Goal: Complete application form: Complete application form

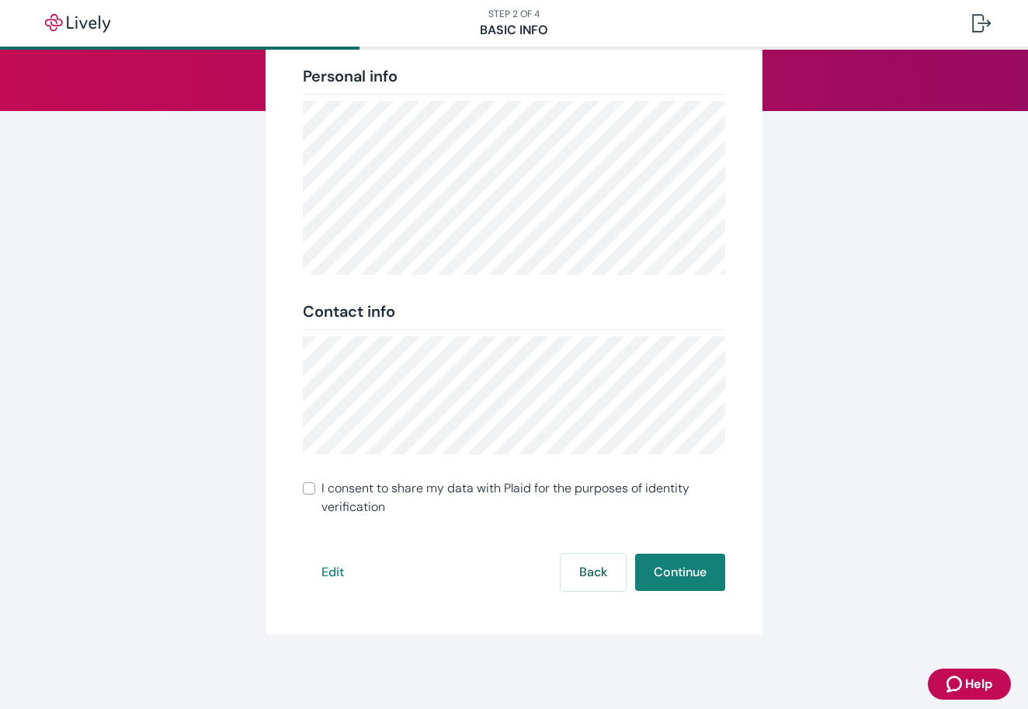
scroll to position [172, 0]
click at [681, 568] on button "Continue" at bounding box center [680, 571] width 90 height 37
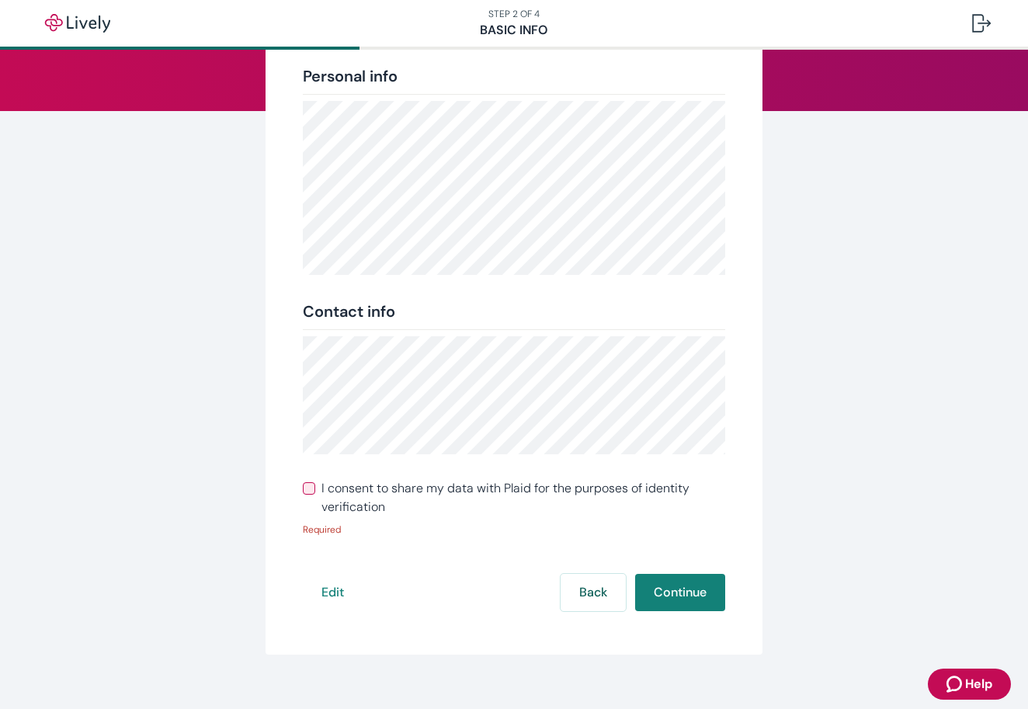
drag, startPoint x: 310, startPoint y: 491, endPoint x: 463, endPoint y: 536, distance: 158.4
click at [313, 491] on input "I consent to share my data with Plaid for the purposes of identity verification" at bounding box center [309, 488] width 12 height 12
checkbox input "true"
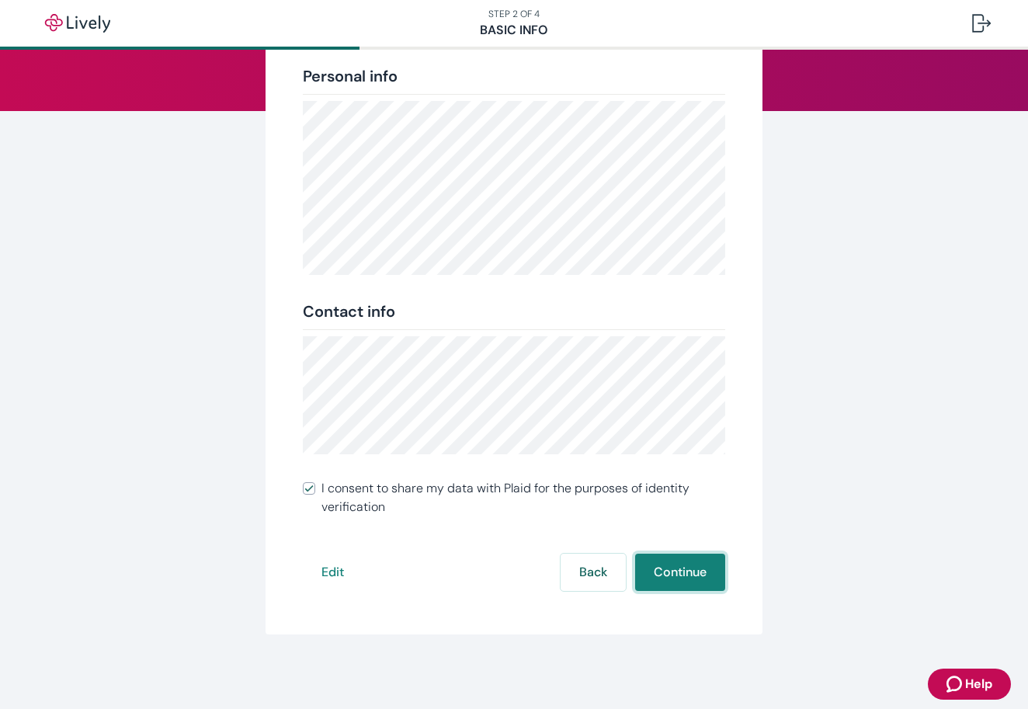
click at [660, 578] on button "Continue" at bounding box center [680, 571] width 90 height 37
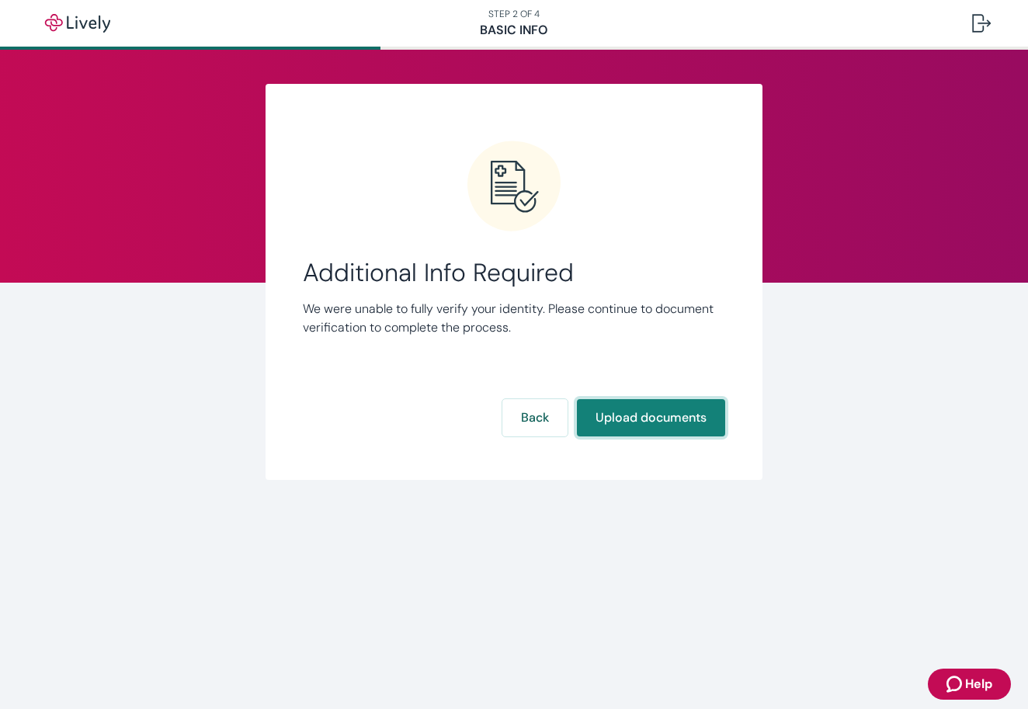
click at [630, 427] on div "Link Account Additional Info Required We were unable to fully verify your ident…" at bounding box center [513, 282] width 497 height 396
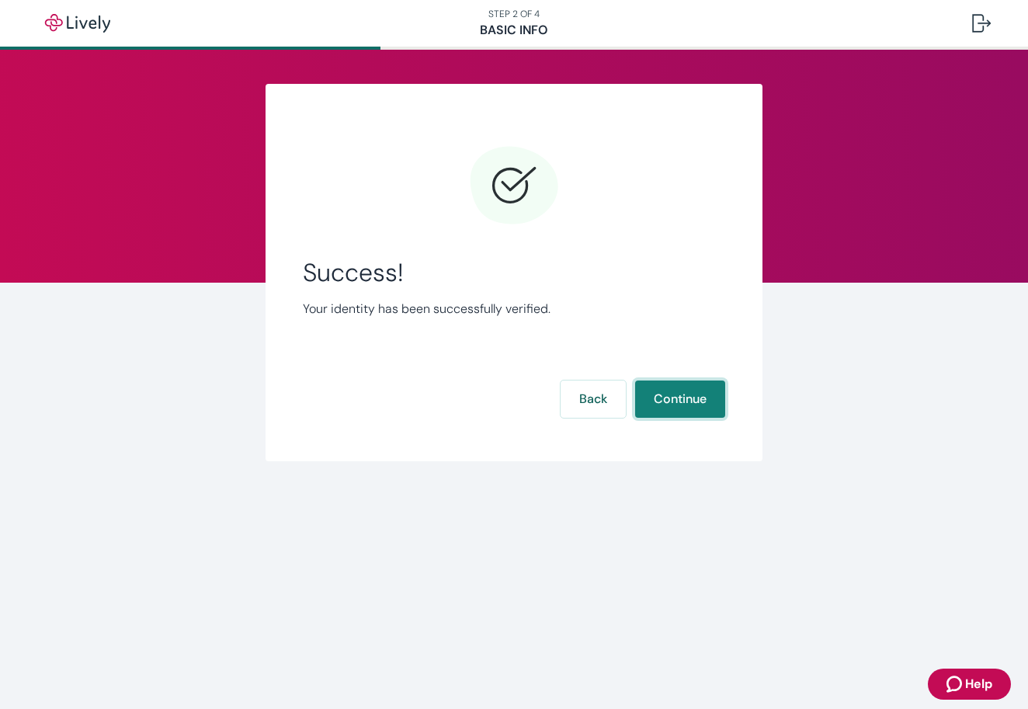
click at [661, 408] on button "Continue" at bounding box center [680, 398] width 90 height 37
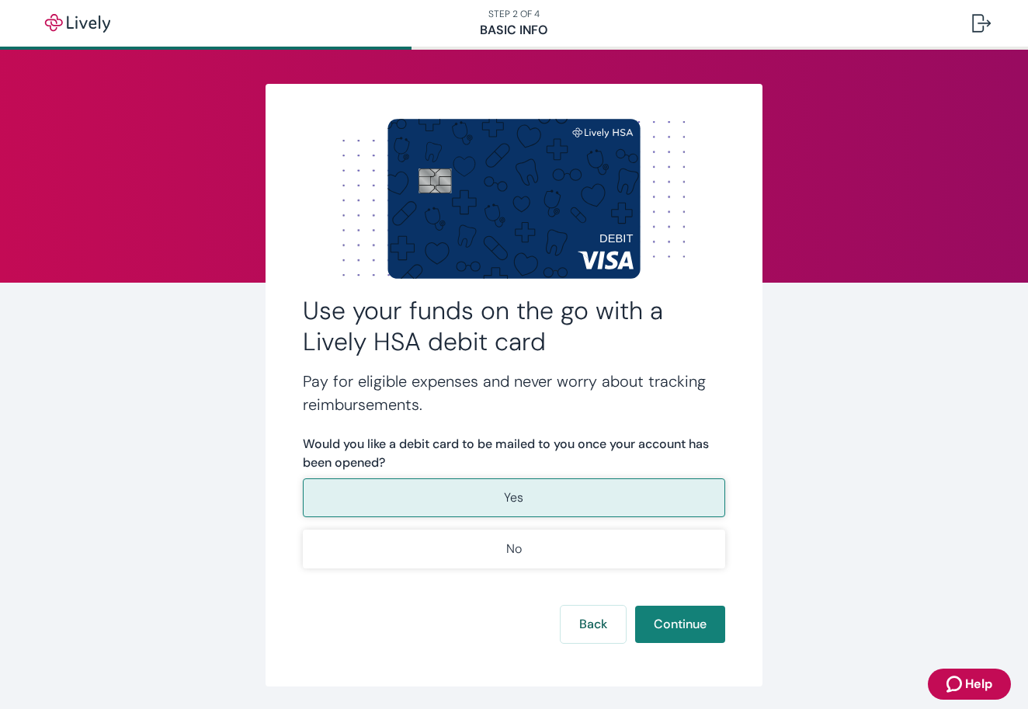
scroll to position [-1, 0]
click at [564, 498] on button "Yes" at bounding box center [514, 497] width 422 height 39
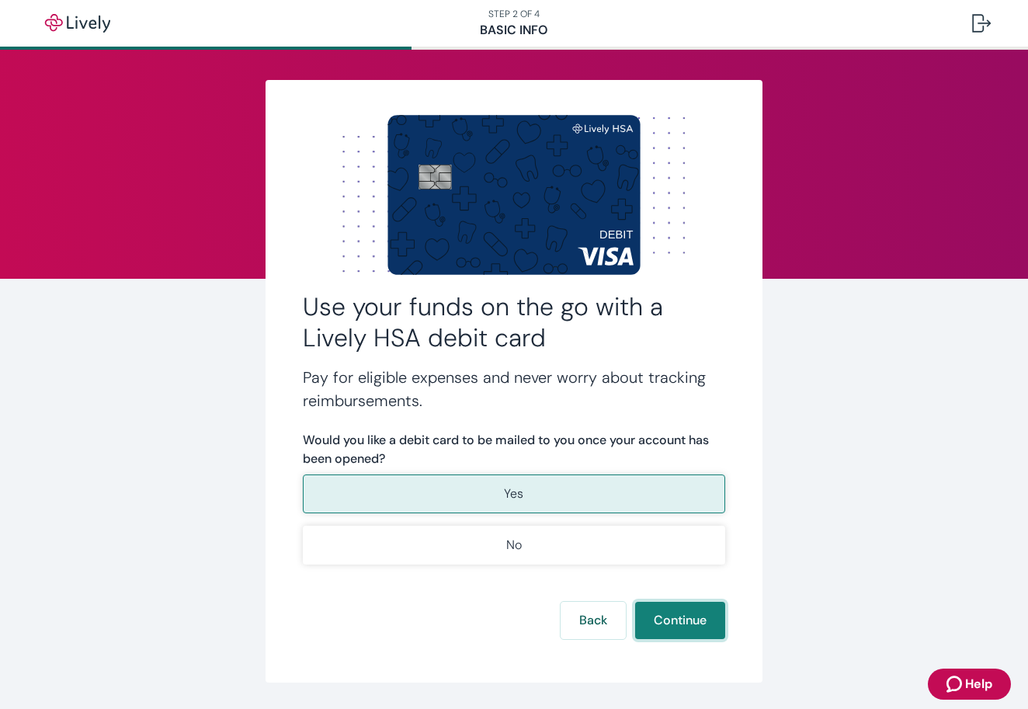
drag, startPoint x: 689, startPoint y: 616, endPoint x: 678, endPoint y: 612, distance: 12.3
click at [688, 616] on button "Continue" at bounding box center [680, 620] width 90 height 37
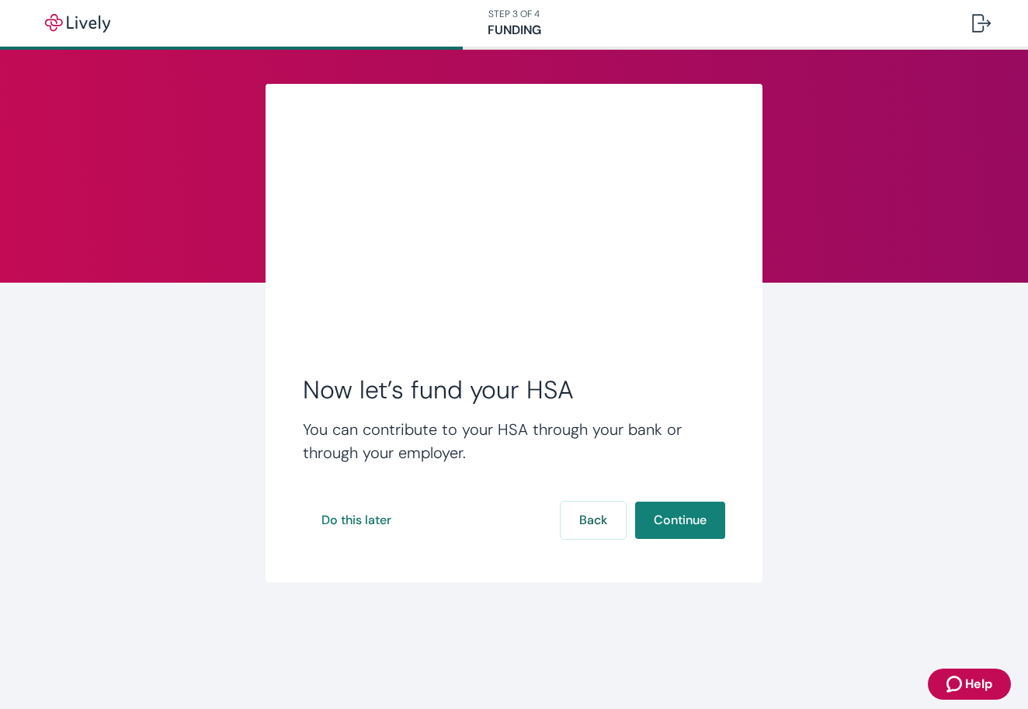
scroll to position [1, 0]
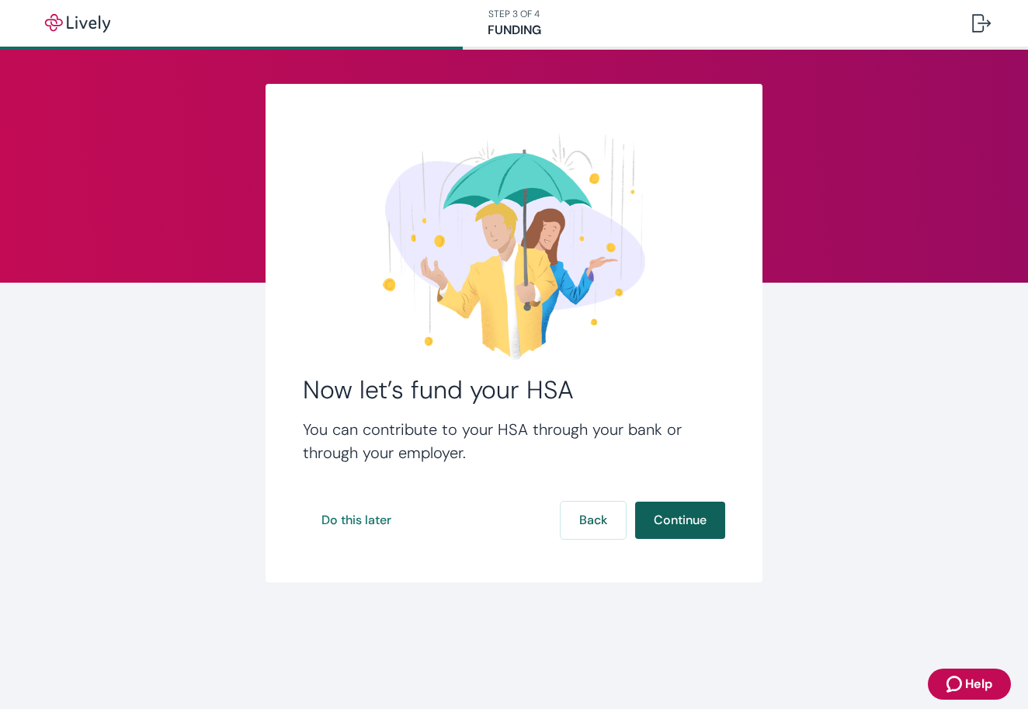
click at [699, 527] on button "Continue" at bounding box center [680, 519] width 90 height 37
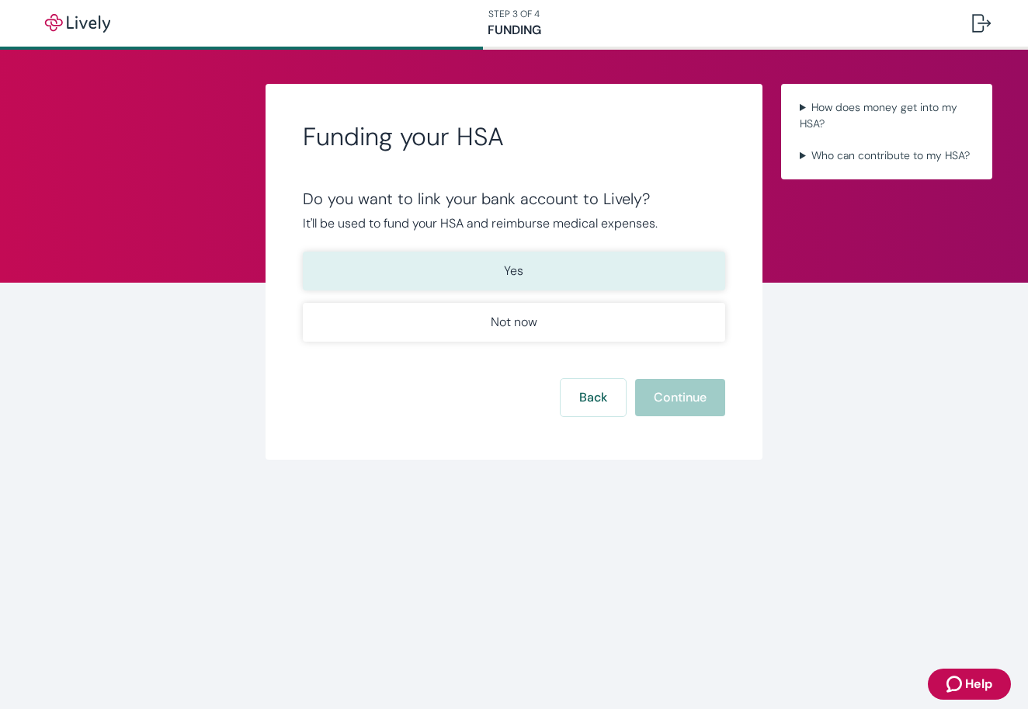
click at [528, 264] on button "Yes" at bounding box center [514, 270] width 422 height 39
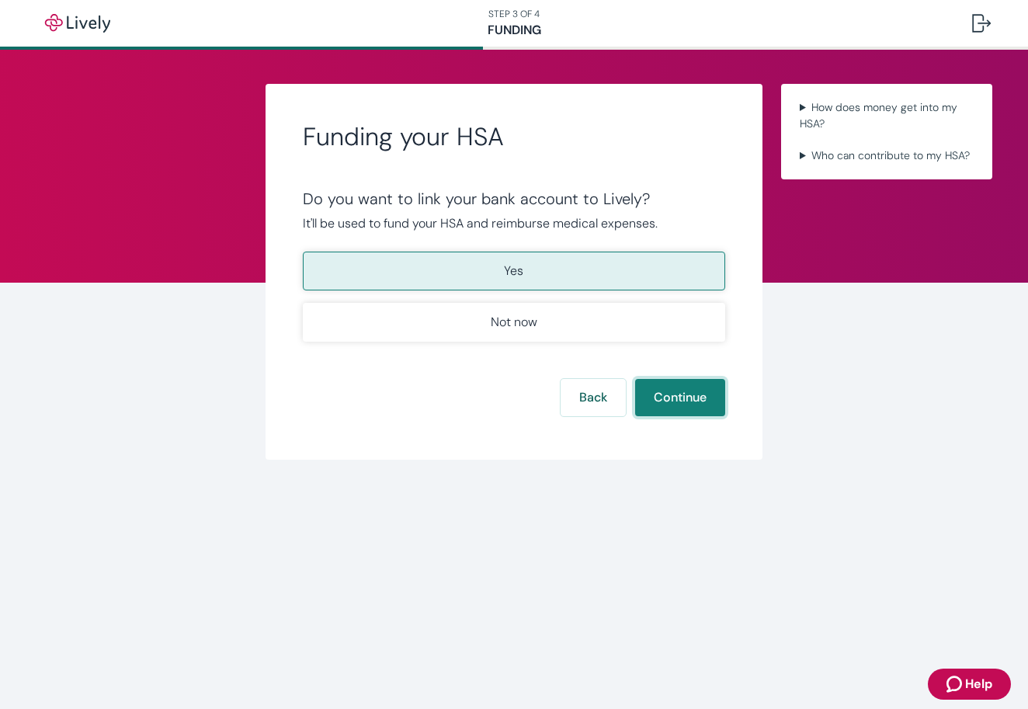
click at [679, 393] on button "Continue" at bounding box center [680, 397] width 90 height 37
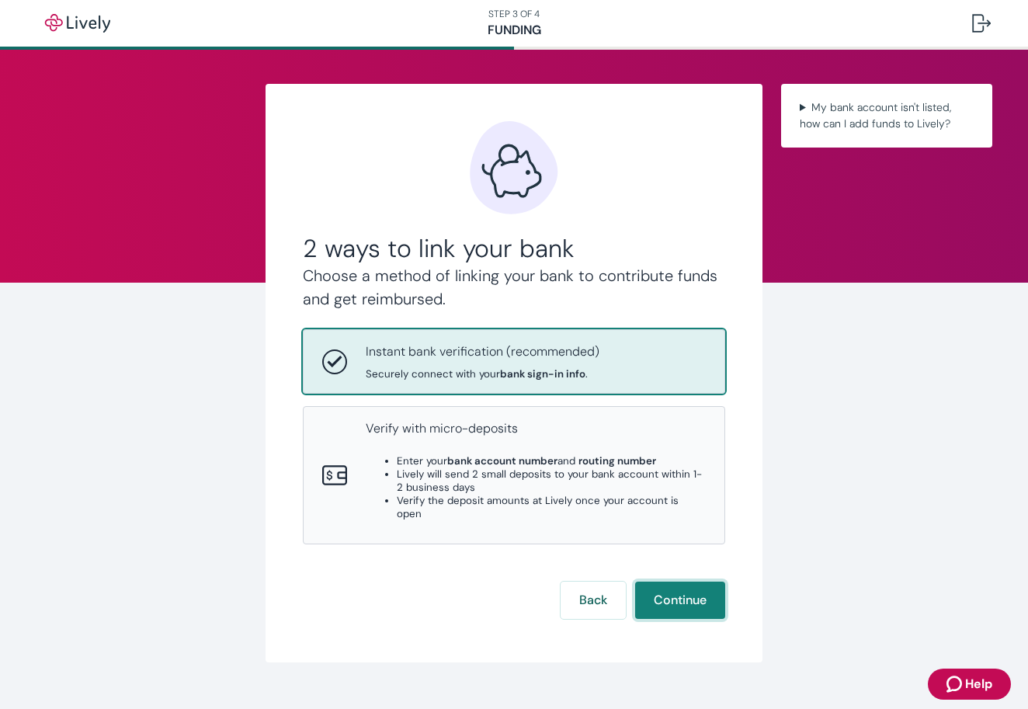
click at [667, 581] on button "Continue" at bounding box center [680, 599] width 90 height 37
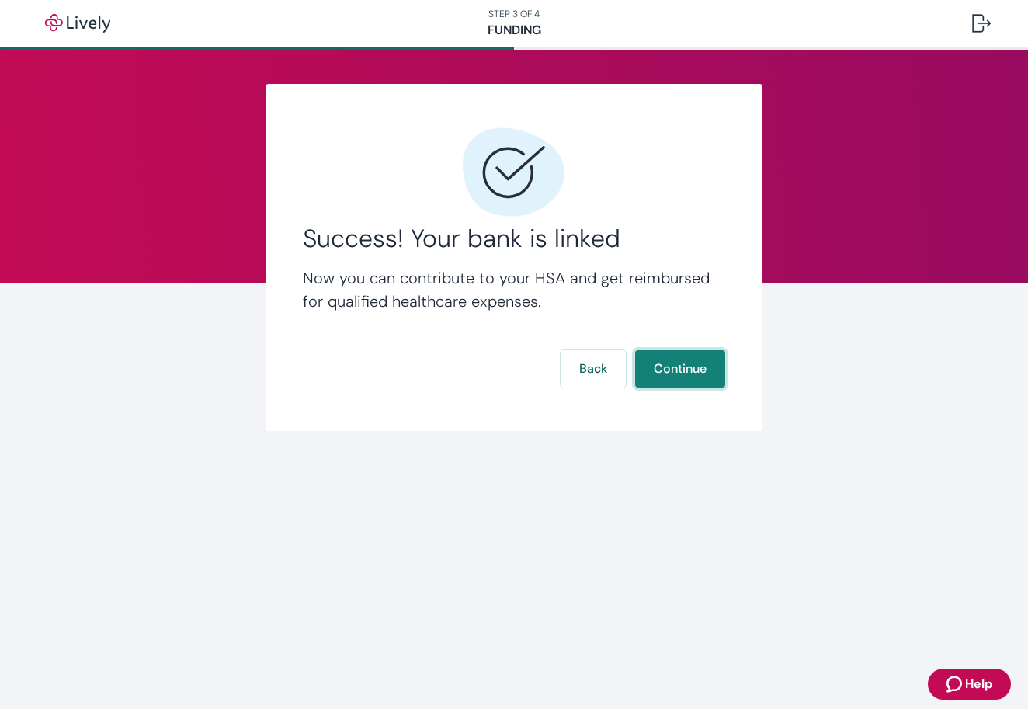
click at [693, 377] on button "Continue" at bounding box center [680, 368] width 90 height 37
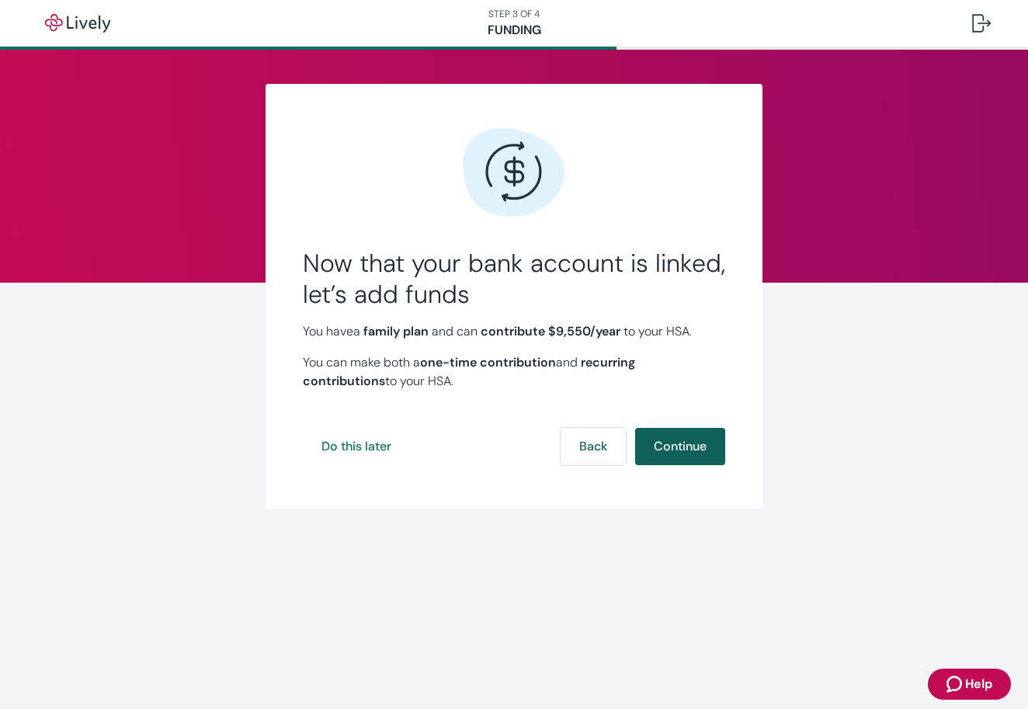
click at [694, 448] on button "Continue" at bounding box center [680, 446] width 90 height 37
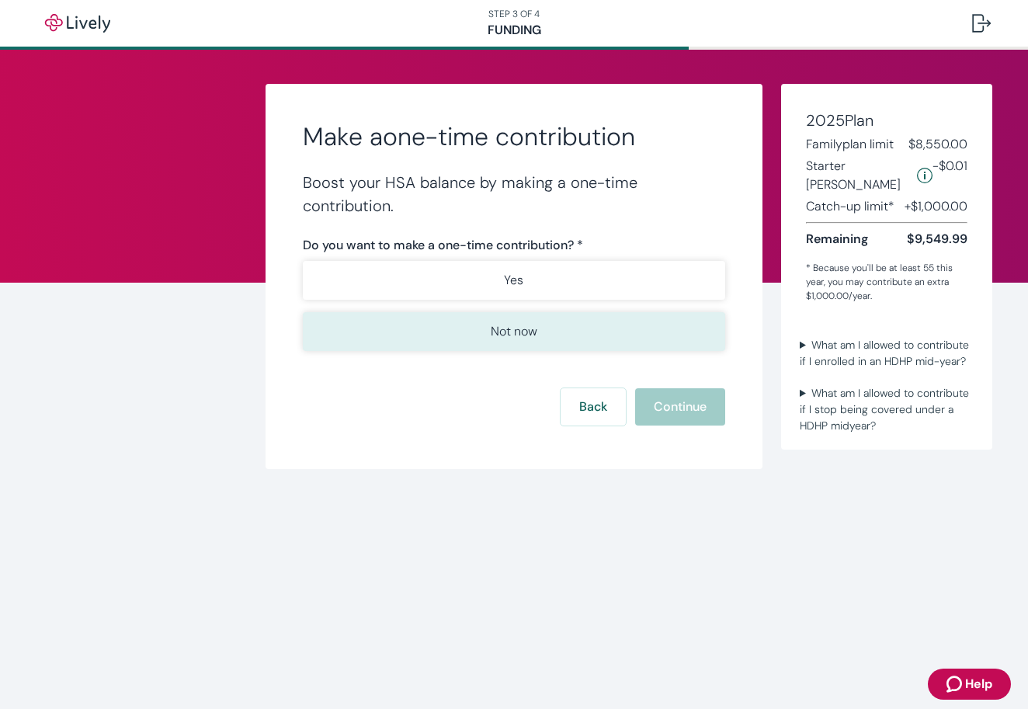
click at [503, 331] on p "Not now" at bounding box center [514, 331] width 47 height 19
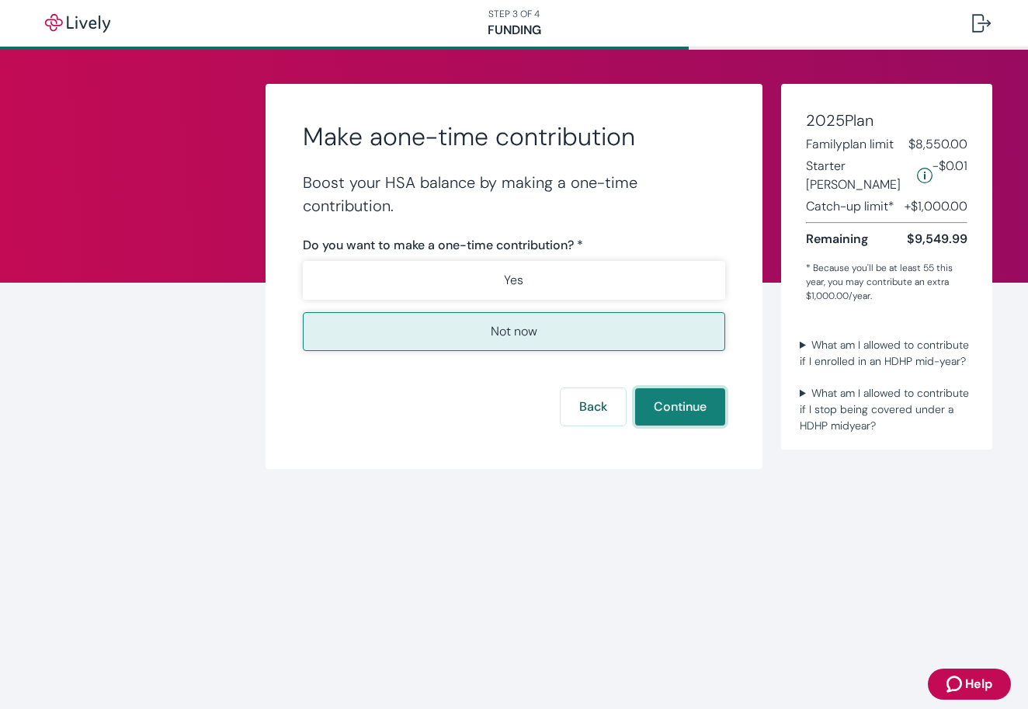
click at [692, 407] on button "Continue" at bounding box center [680, 406] width 90 height 37
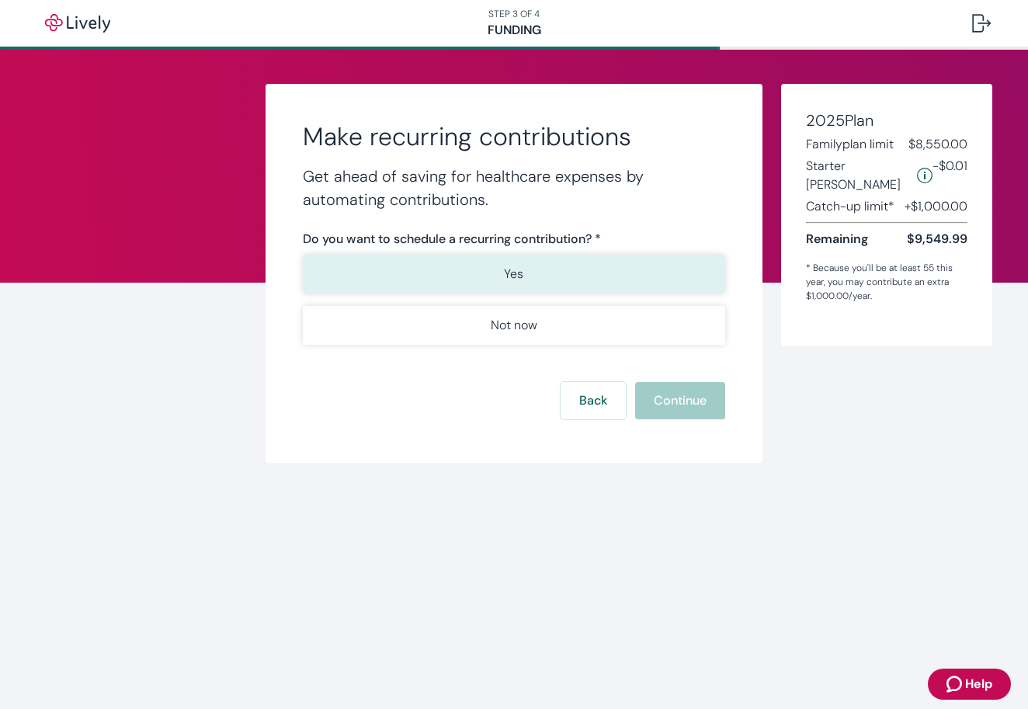
click at [530, 271] on button "Yes" at bounding box center [514, 274] width 422 height 39
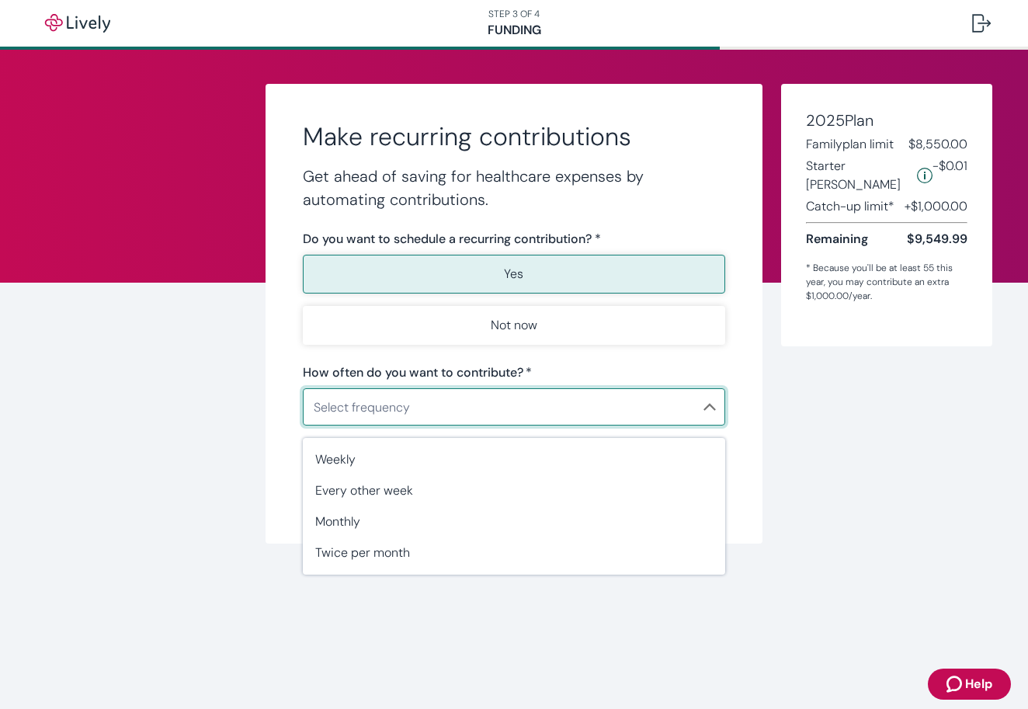
click at [428, 409] on body "Help STEP 3 OF 4 Funding Make recurring contributions Get ahead of saving for h…" at bounding box center [514, 354] width 1028 height 709
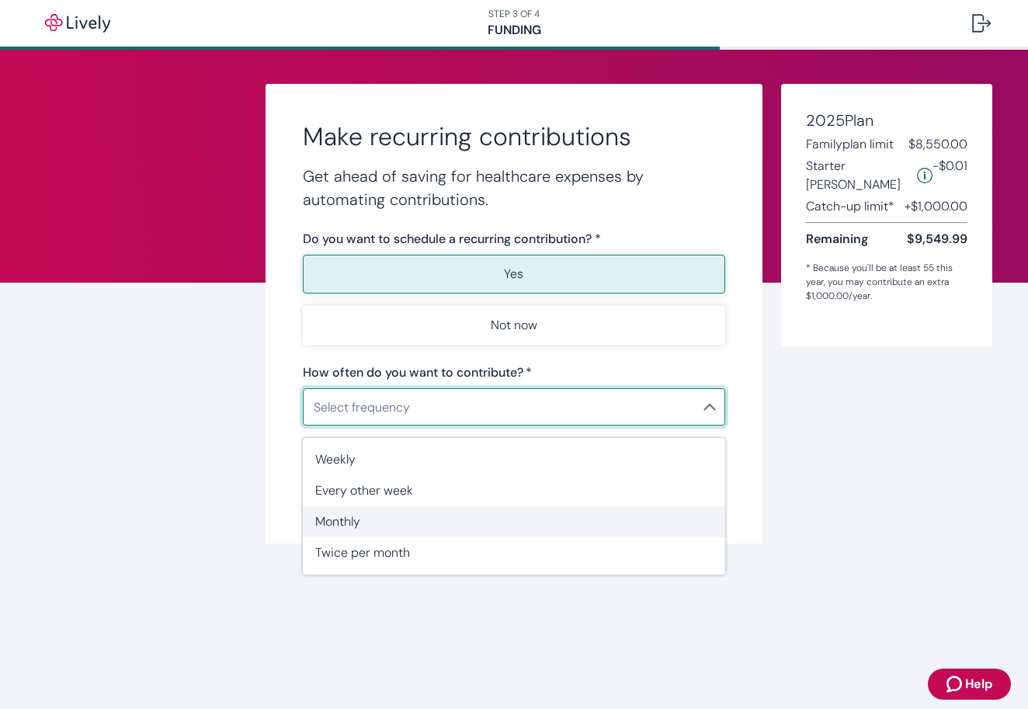
click at [370, 518] on span "Monthly" at bounding box center [513, 521] width 397 height 19
type input "Monthly"
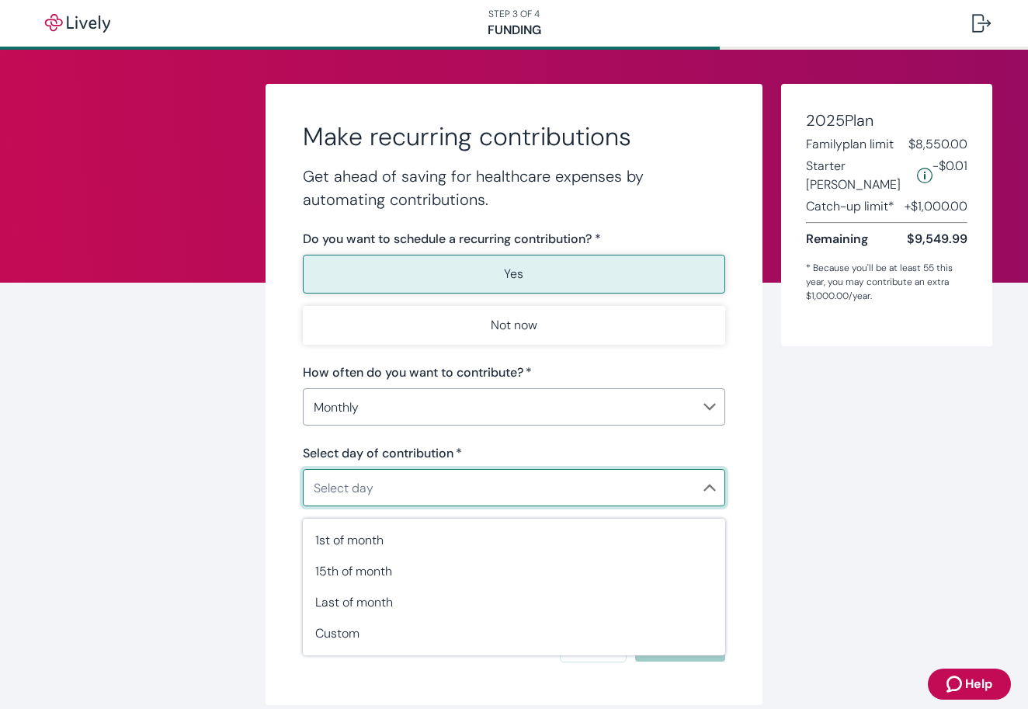
click at [411, 490] on body "Help STEP 3 OF 4 Funding Make recurring contributions Get ahead of saving for h…" at bounding box center [514, 354] width 1028 height 709
click at [350, 636] on span "Custom" at bounding box center [513, 633] width 397 height 19
type input "Monthly"
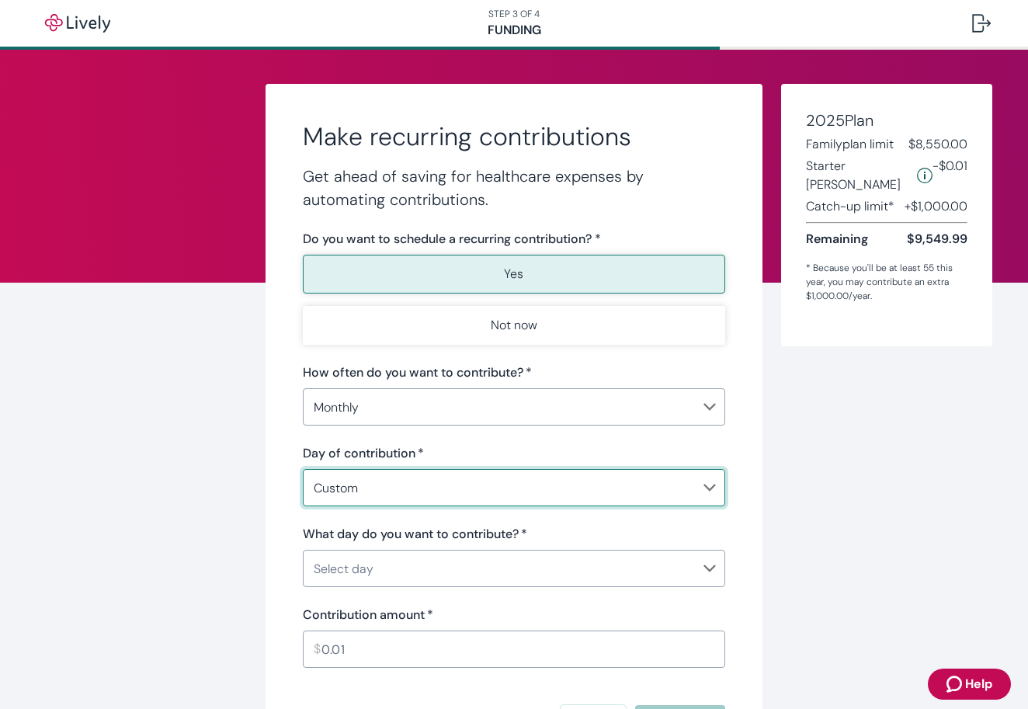
scroll to position [2, 0]
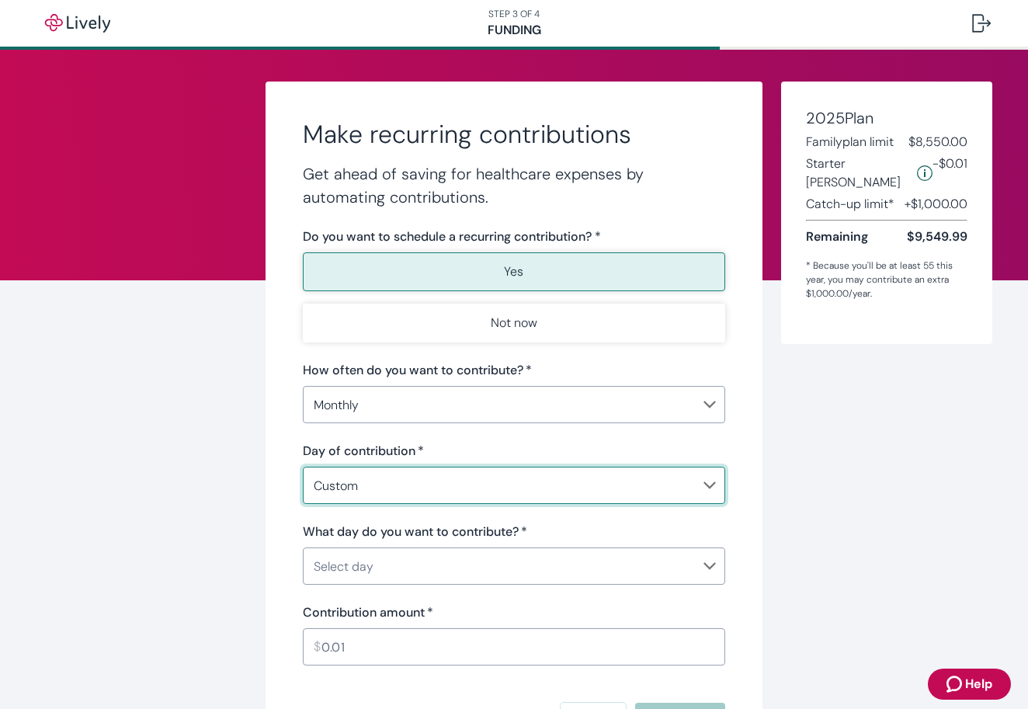
click at [401, 568] on body "Help STEP 3 OF 4 Funding Make recurring contributions Get ahead of saving for h…" at bounding box center [514, 354] width 1028 height 709
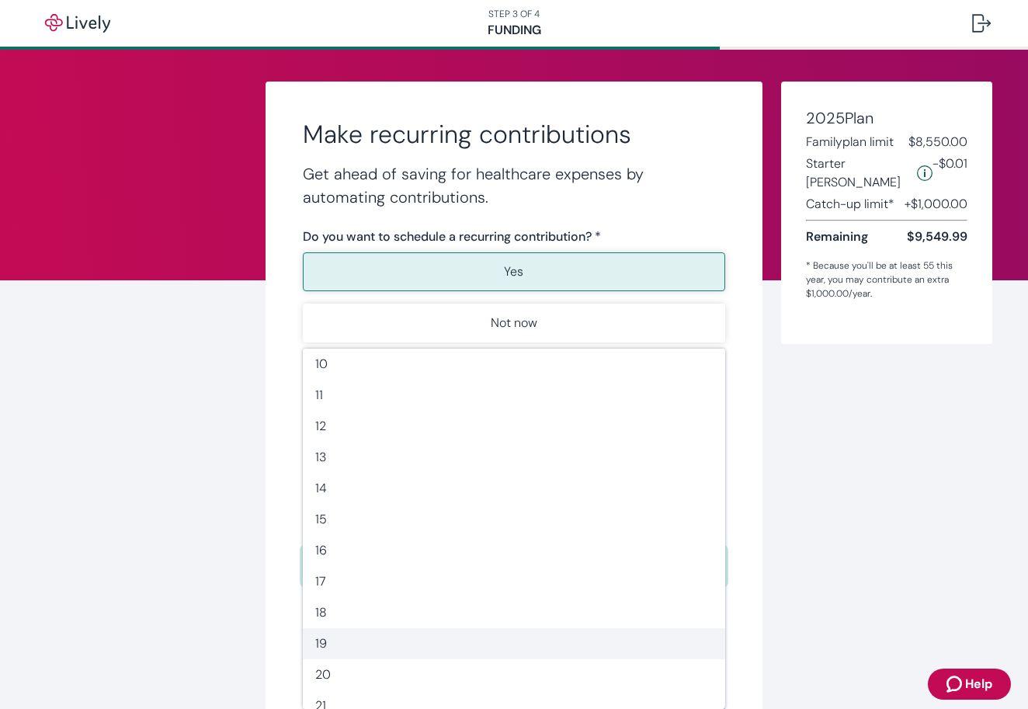
scroll to position [287, 0]
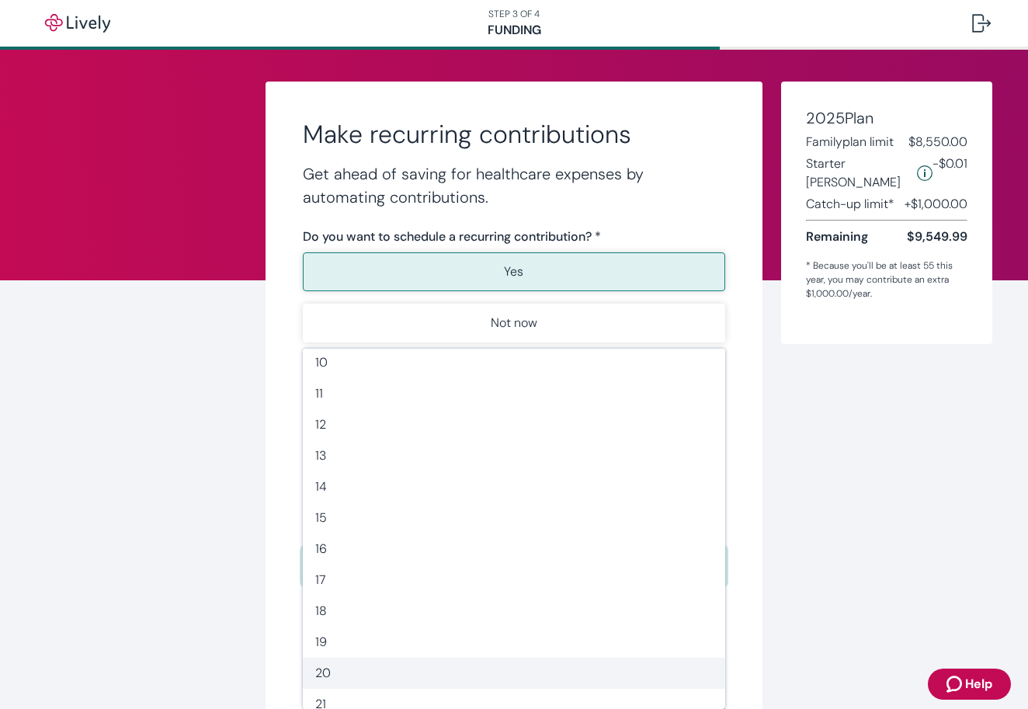
click at [376, 664] on span "20" at bounding box center [513, 673] width 397 height 19
type input "20"
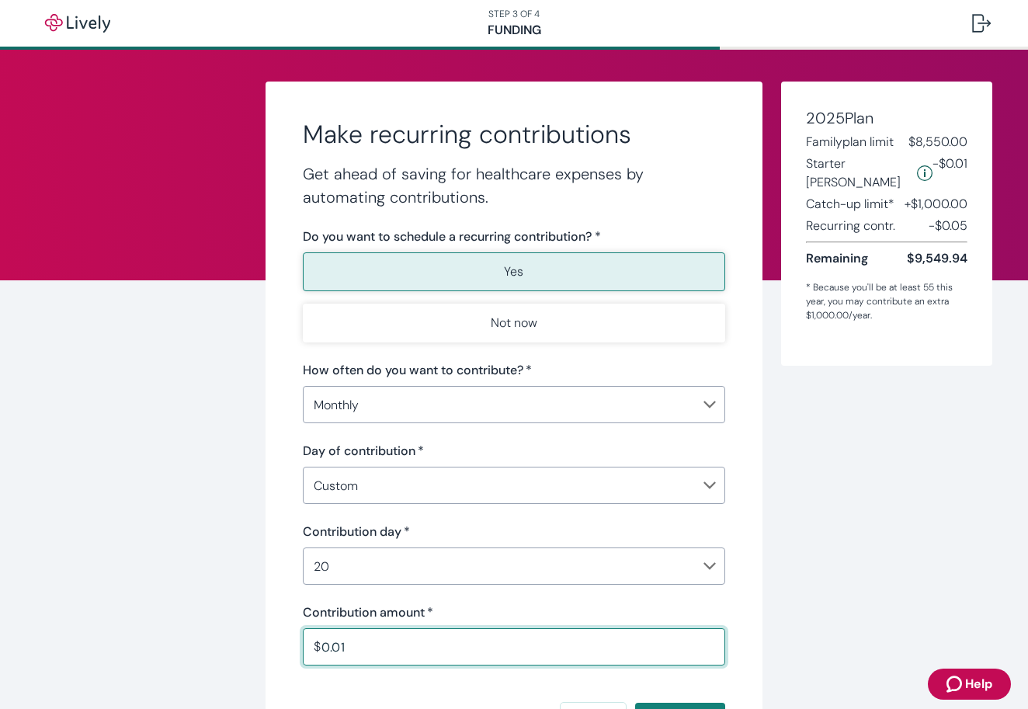
drag, startPoint x: 371, startPoint y: 644, endPoint x: 311, endPoint y: 636, distance: 60.3
click at [311, 636] on div "$ 0.01 ​" at bounding box center [514, 646] width 422 height 37
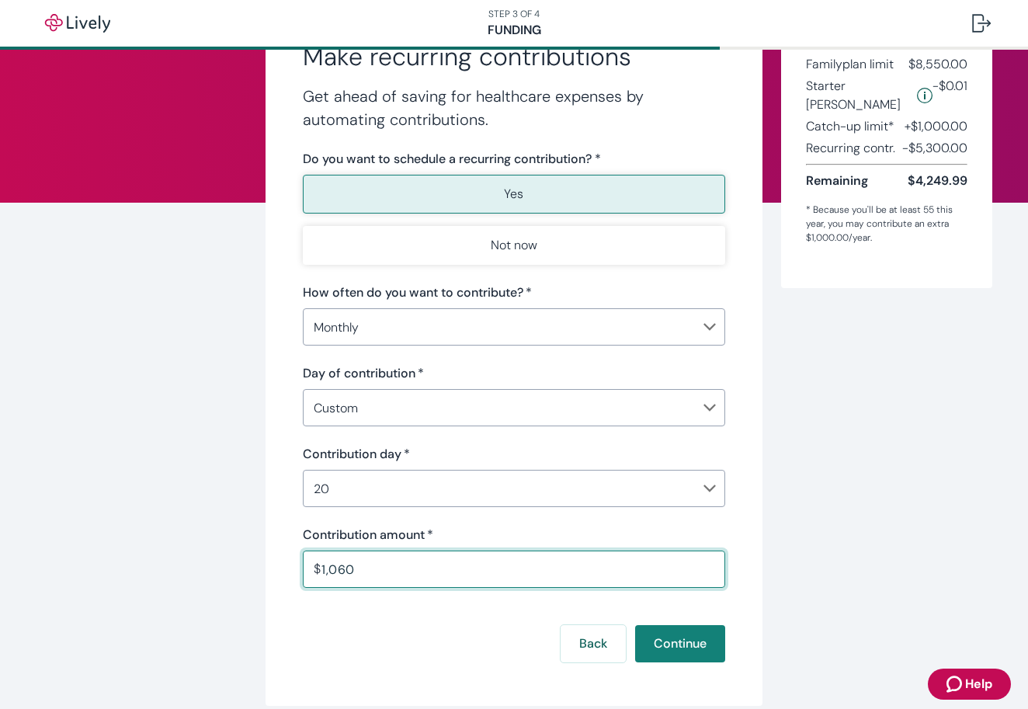
scroll to position [96, 0]
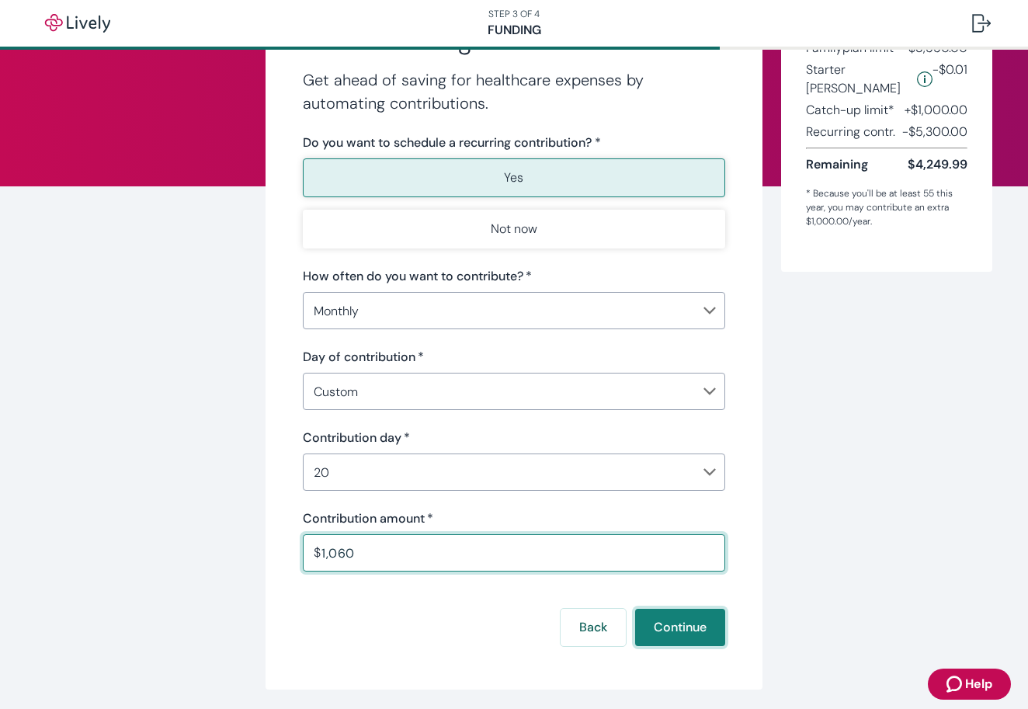
type input "1,060.00"
click at [676, 623] on button "Continue" at bounding box center [680, 627] width 90 height 37
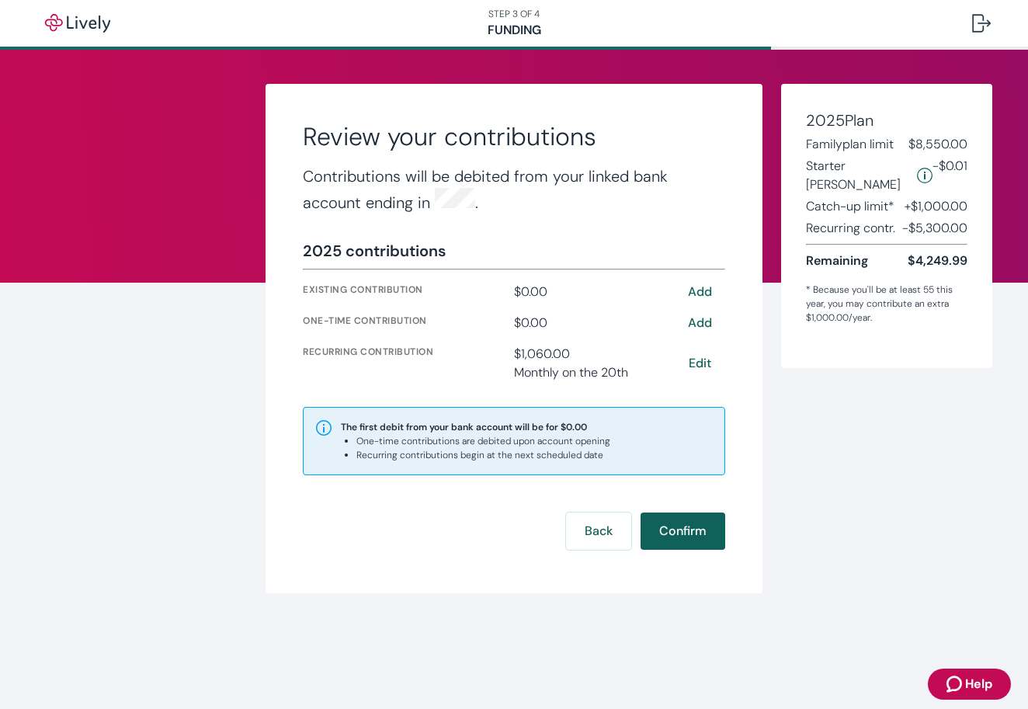
click at [669, 534] on button "Confirm" at bounding box center [682, 530] width 85 height 37
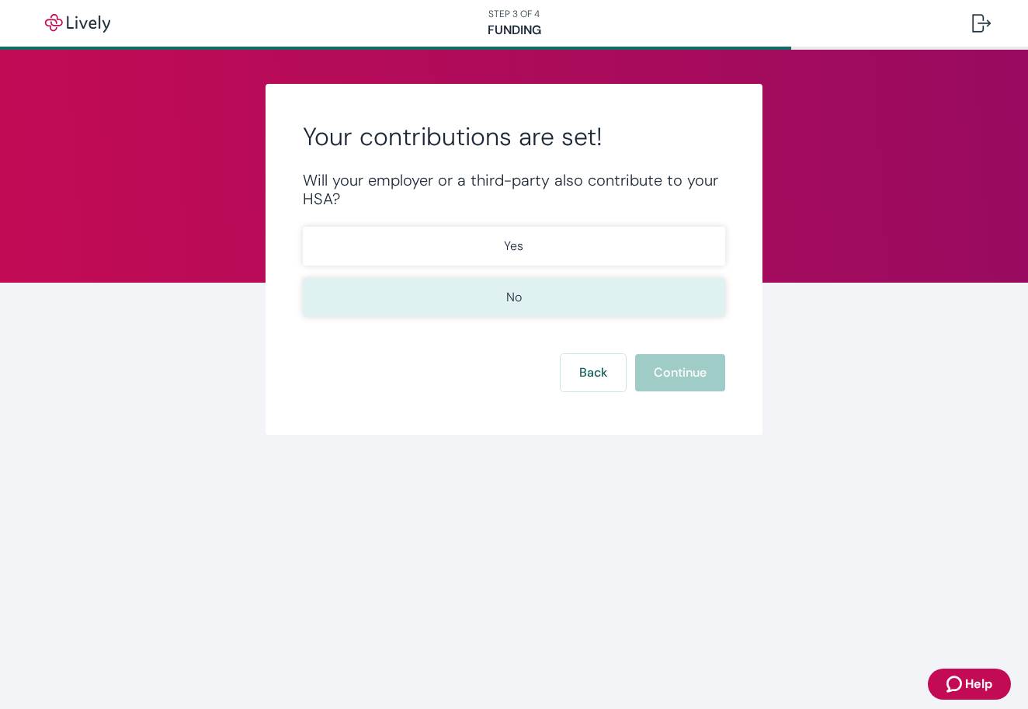
click at [565, 303] on button "No" at bounding box center [514, 297] width 422 height 39
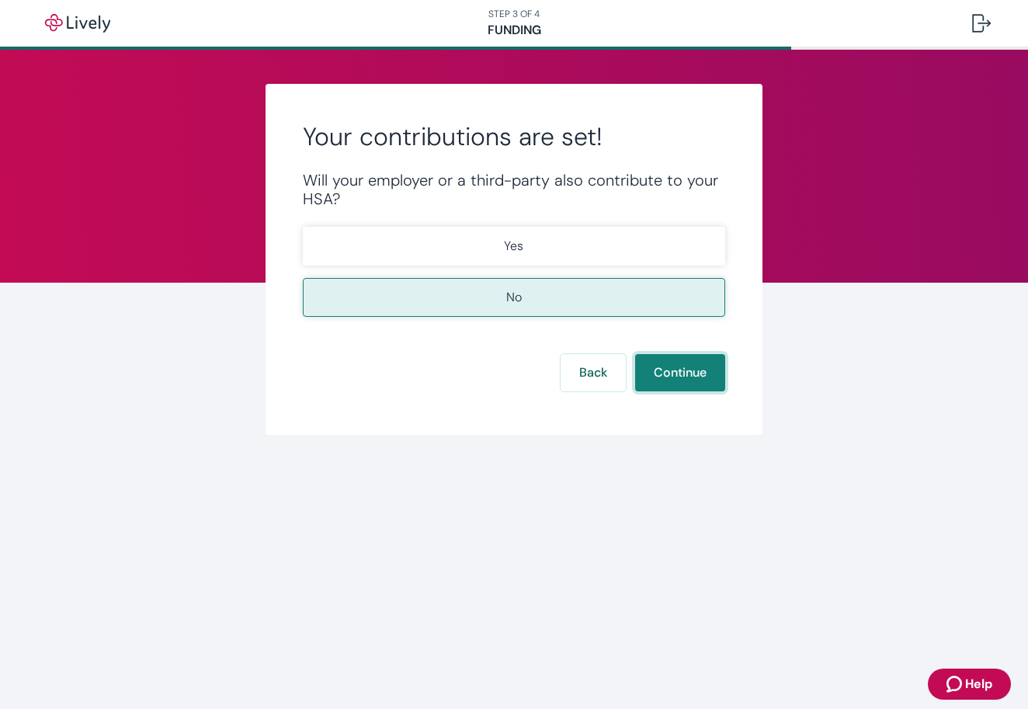
click at [695, 382] on button "Continue" at bounding box center [680, 372] width 90 height 37
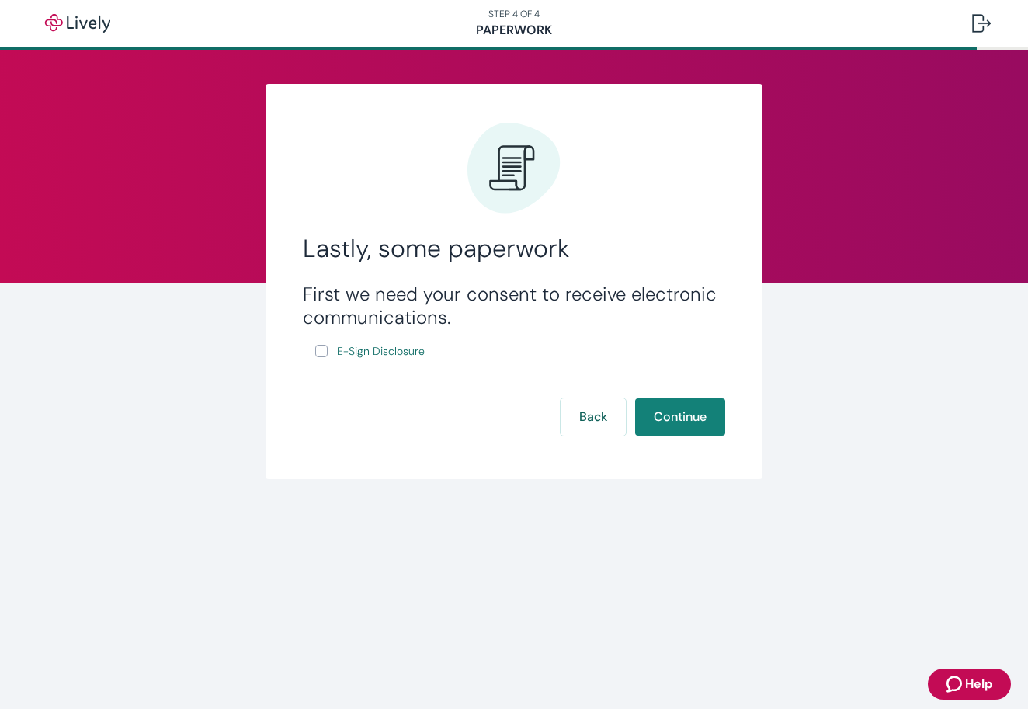
click at [321, 355] on input "E-Sign Disclosure" at bounding box center [321, 351] width 12 height 12
checkbox input "true"
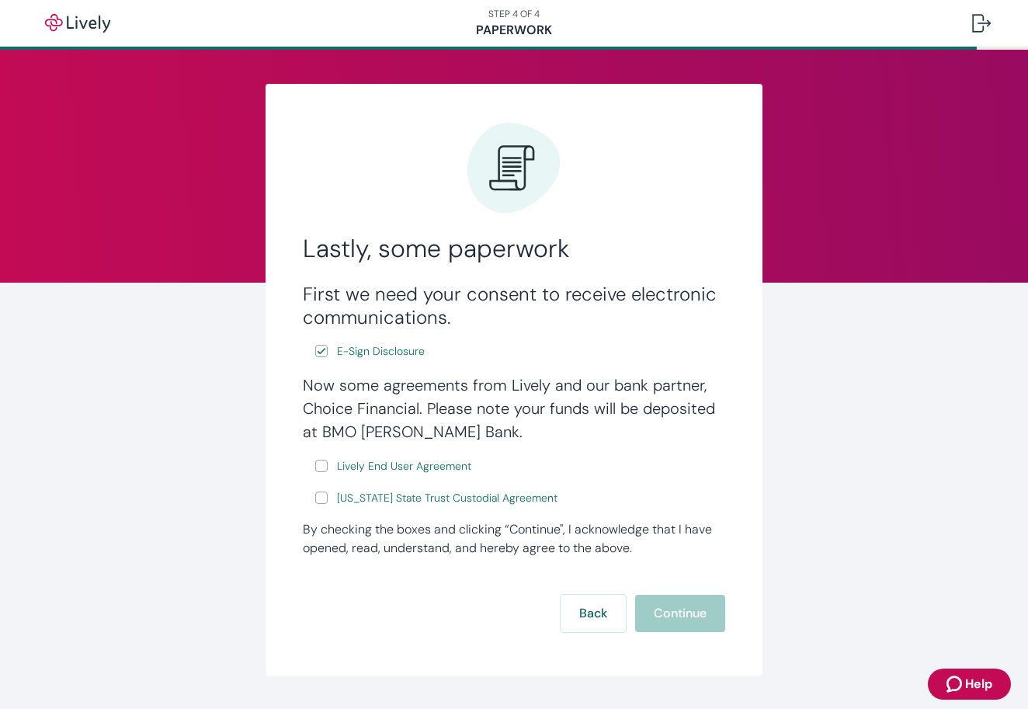
click at [324, 466] on input "Lively End User Agreement" at bounding box center [321, 466] width 12 height 12
checkbox input "true"
click at [320, 501] on input "[US_STATE] State Trust Custodial Agreement" at bounding box center [321, 497] width 12 height 12
checkbox input "true"
click at [689, 616] on button "Continue" at bounding box center [680, 613] width 90 height 37
